Goal: Transaction & Acquisition: Book appointment/travel/reservation

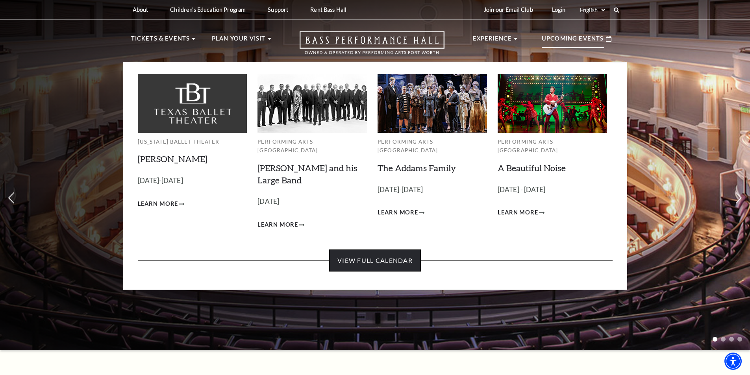
click at [360, 258] on link "View Full Calendar" at bounding box center [375, 260] width 92 height 22
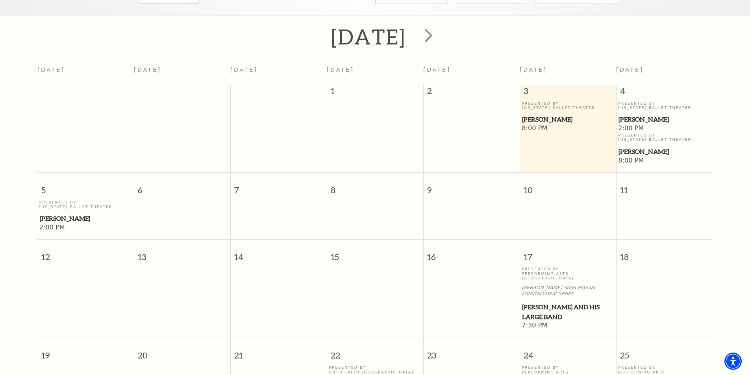
scroll to position [70, 0]
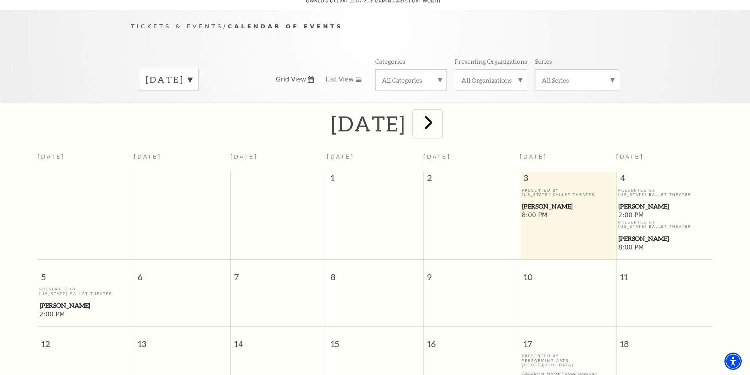
click at [439, 111] on span "next" at bounding box center [428, 122] width 22 height 22
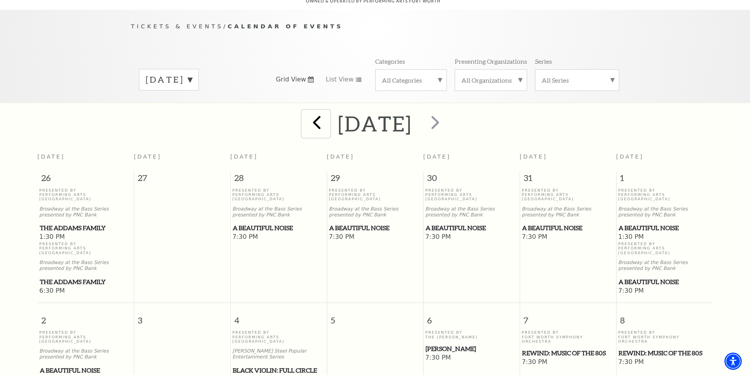
click at [305, 115] on span "prev" at bounding box center [316, 122] width 22 height 22
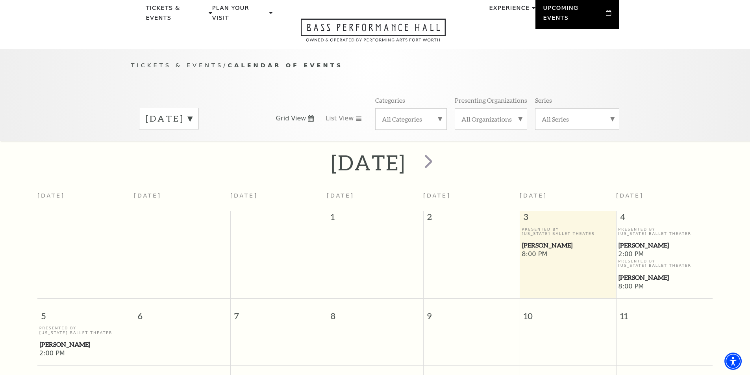
scroll to position [30, 0]
click at [439, 155] on span "next" at bounding box center [428, 161] width 22 height 22
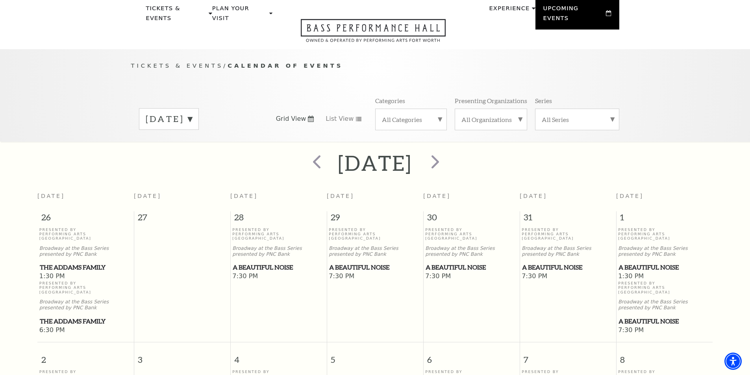
scroll to position [70, 0]
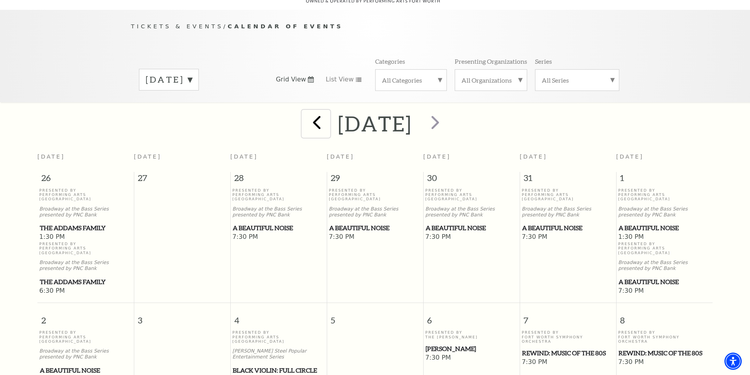
click at [305, 111] on span "prev" at bounding box center [316, 122] width 22 height 22
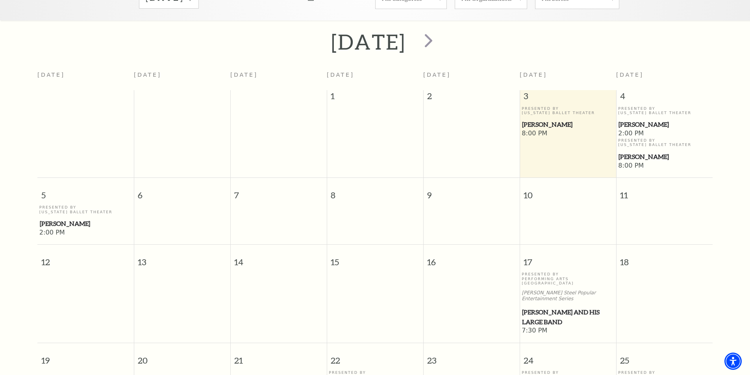
scroll to position [109, 0]
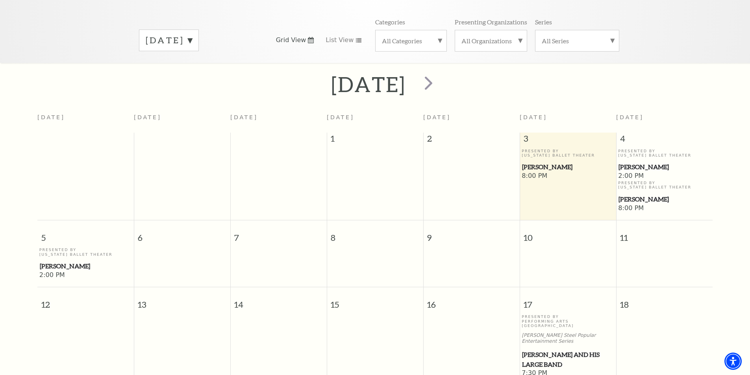
click at [192, 34] on label "October 2025" at bounding box center [169, 40] width 46 height 12
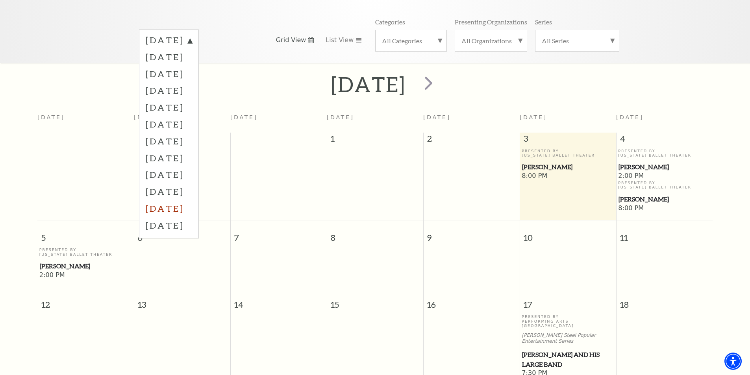
click at [183, 200] on label "August 2026" at bounding box center [169, 208] width 46 height 17
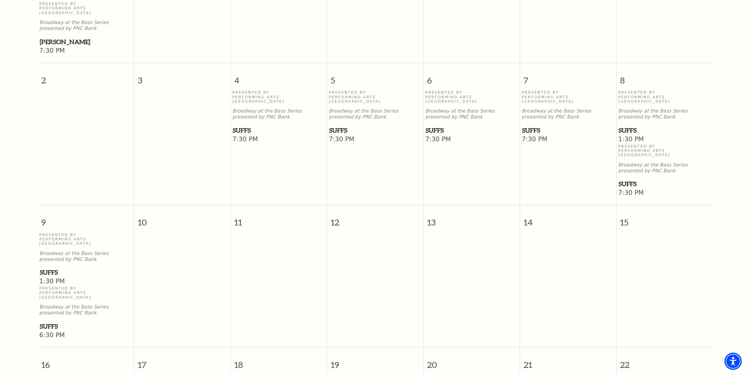
scroll to position [345, 0]
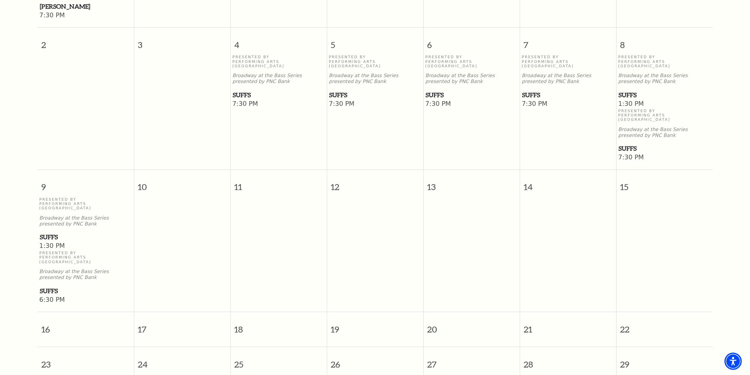
click at [54, 232] on span "Suffs" at bounding box center [86, 237] width 92 height 10
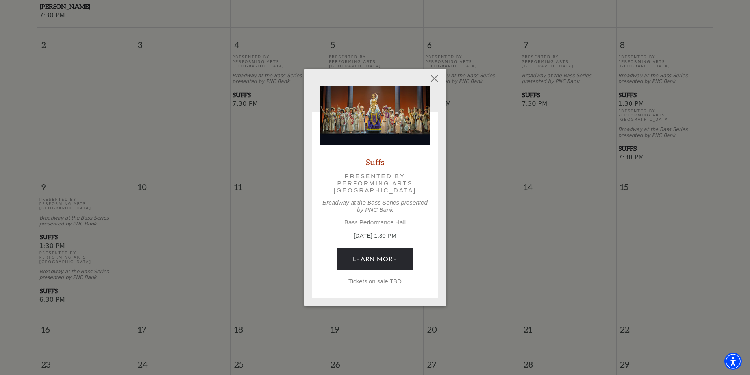
click at [371, 165] on link "Suffs" at bounding box center [375, 162] width 19 height 11
